Goal: Information Seeking & Learning: Learn about a topic

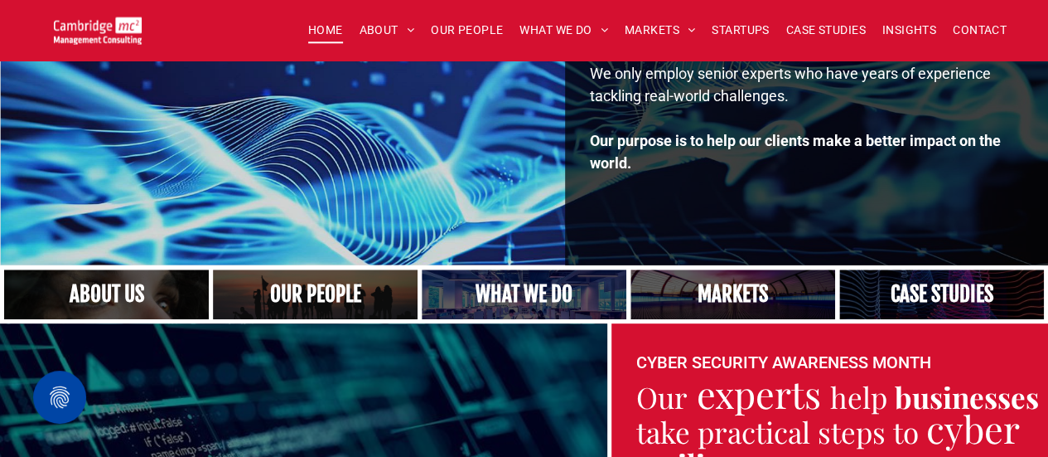
scroll to position [245, 0]
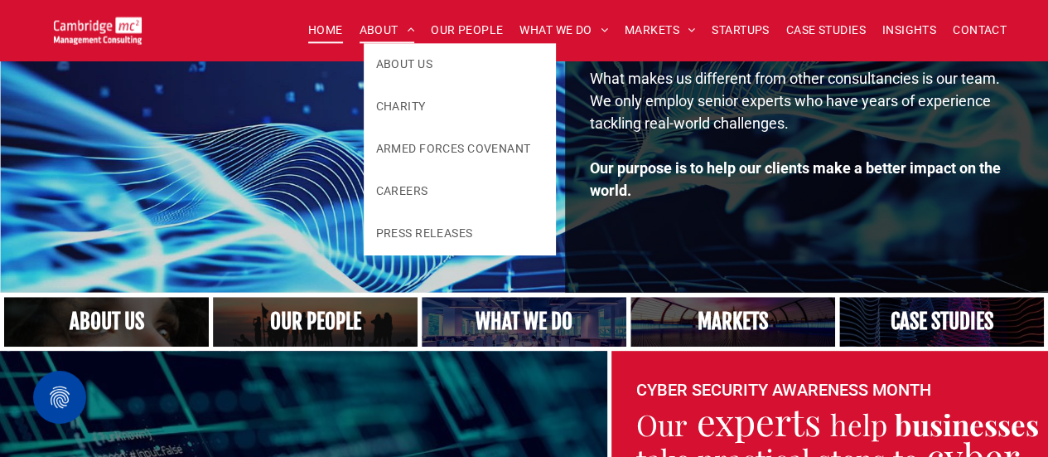
click at [364, 27] on span "ABOUT" at bounding box center [388, 30] width 56 height 26
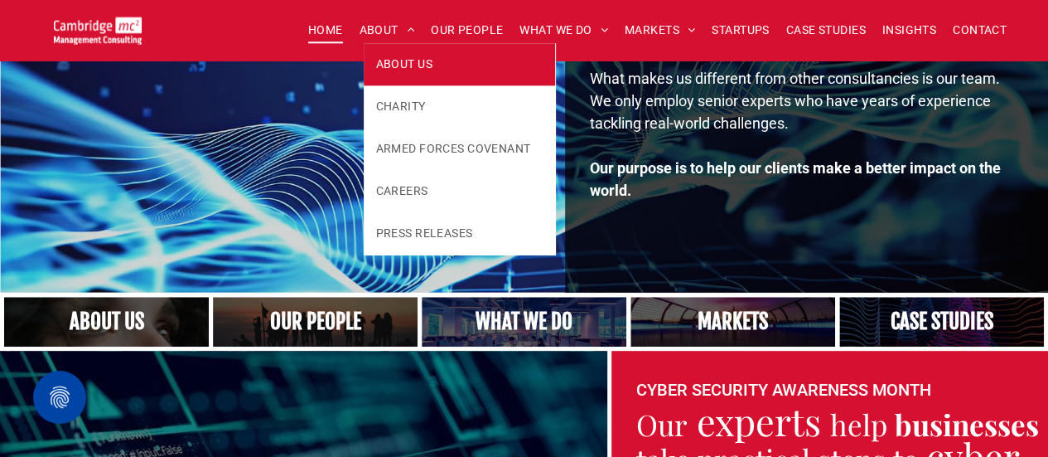
click at [388, 57] on span "ABOUT US" at bounding box center [404, 64] width 56 height 17
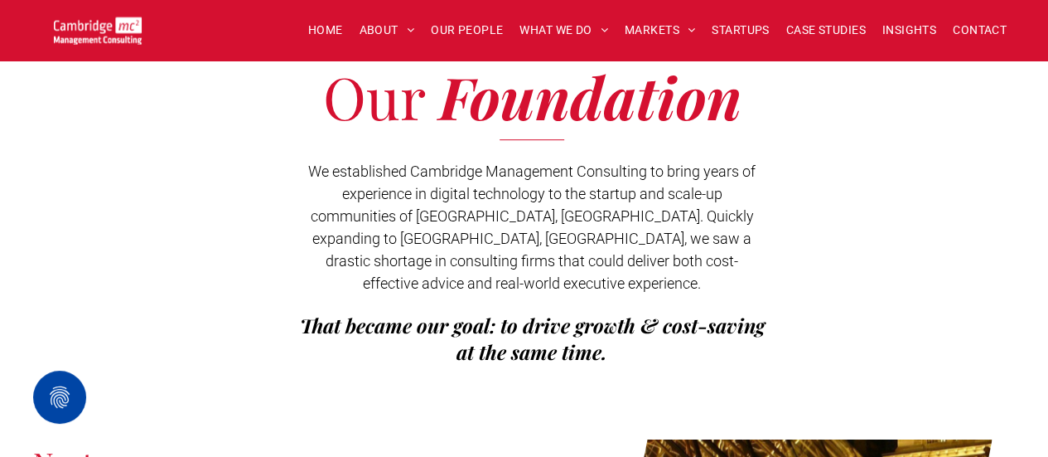
scroll to position [355, 0]
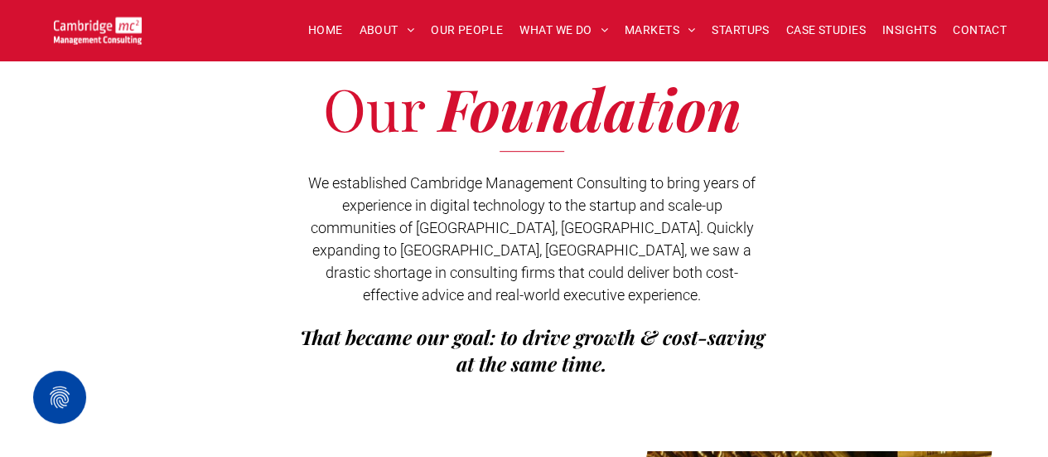
click at [312, 256] on span "We established Cambridge Management Consulting to bring years of experience in …" at bounding box center [532, 238] width 448 height 129
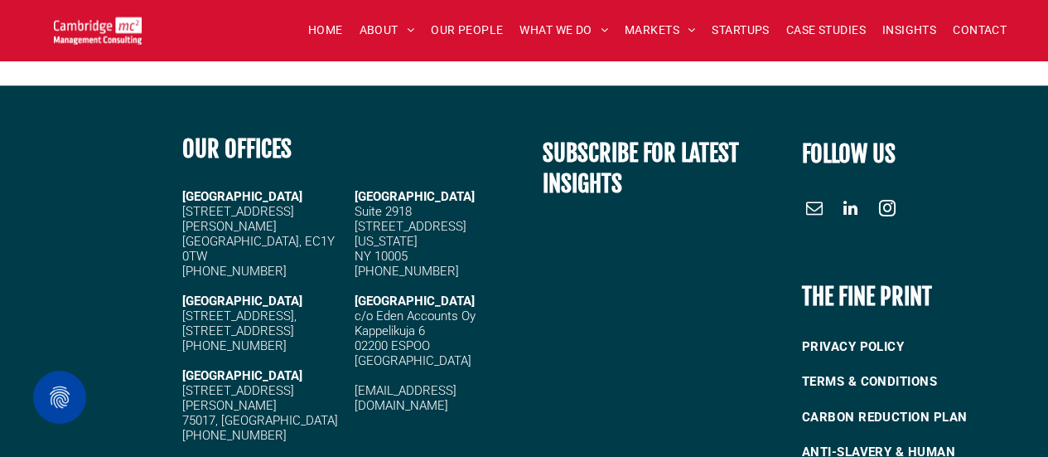
scroll to position [4816, 0]
